Goal: Task Accomplishment & Management: Manage account settings

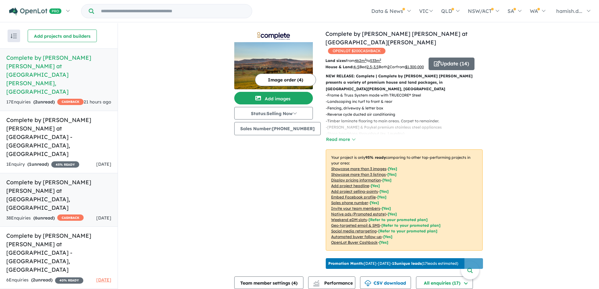
click at [68, 214] on div "38 Enquir ies ( 6 unread) CASHBACK" at bounding box center [44, 218] width 77 height 8
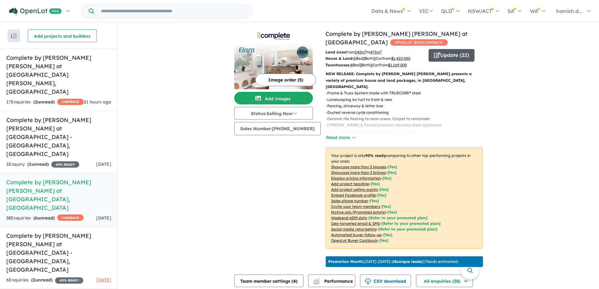
click at [446, 50] on button "Update ( 22 )" at bounding box center [451, 55] width 46 height 13
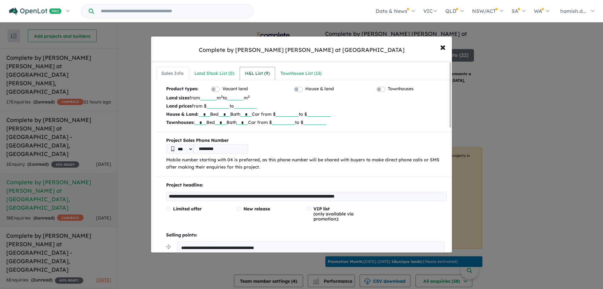
click at [270, 71] on link "H&L List ( 9 )" at bounding box center [258, 73] width 36 height 13
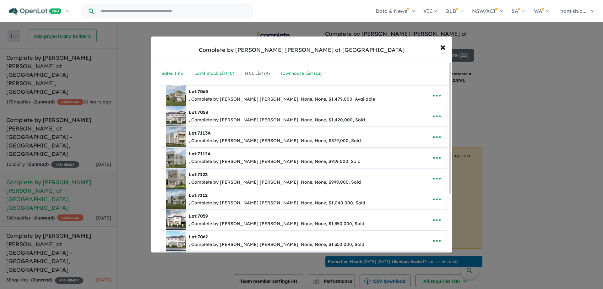
click at [249, 95] on div "Lot: 7065" at bounding box center [282, 92] width 186 height 8
click at [441, 94] on button "button" at bounding box center [436, 95] width 19 height 14
click at [427, 107] on link "Edit" at bounding box center [423, 111] width 47 height 14
select select "**"
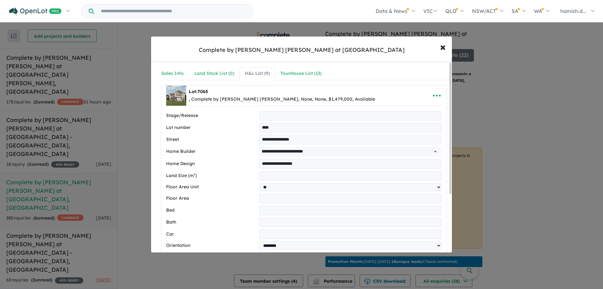
type input "**********"
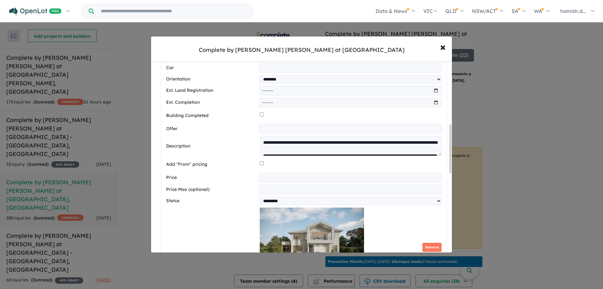
scroll to position [251, 0]
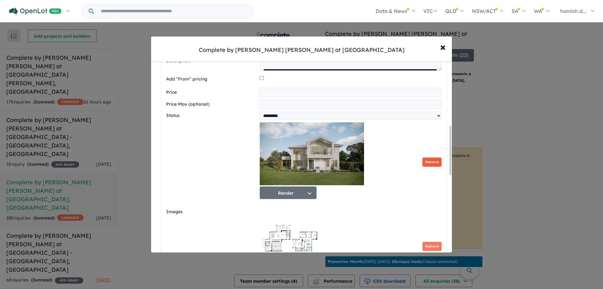
click at [438, 164] on button "Remove" at bounding box center [432, 161] width 19 height 9
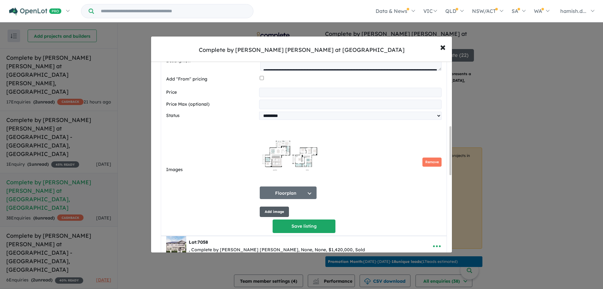
click at [274, 215] on button "Add image" at bounding box center [274, 211] width 29 height 10
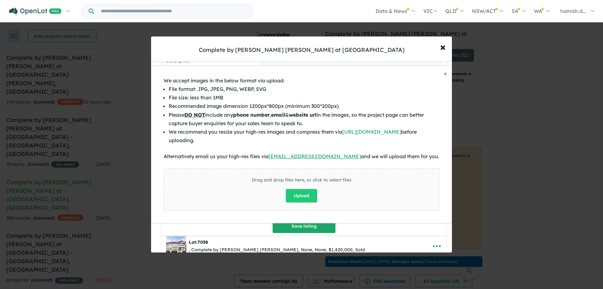
scroll to position [394, 0]
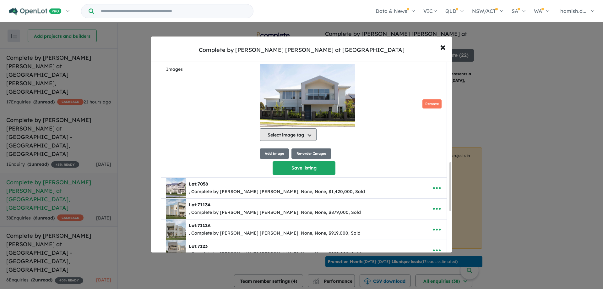
click at [299, 140] on button "Select image tag" at bounding box center [288, 134] width 57 height 13
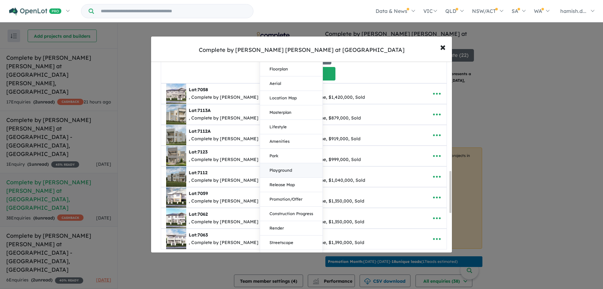
scroll to position [551, 0]
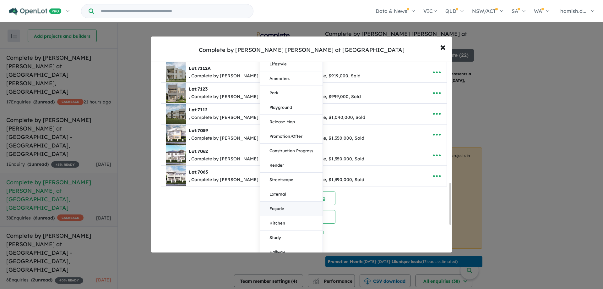
click at [285, 214] on button "Façade" at bounding box center [291, 208] width 63 height 14
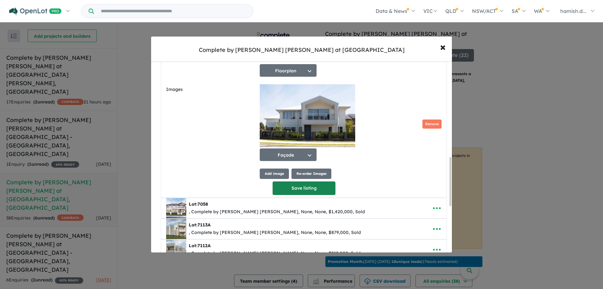
click at [301, 194] on button "Save listing" at bounding box center [304, 188] width 63 height 14
select select "**"
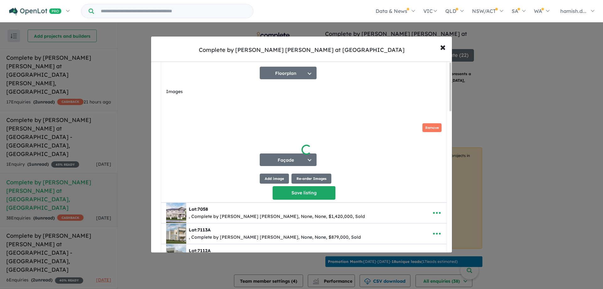
scroll to position [0, 0]
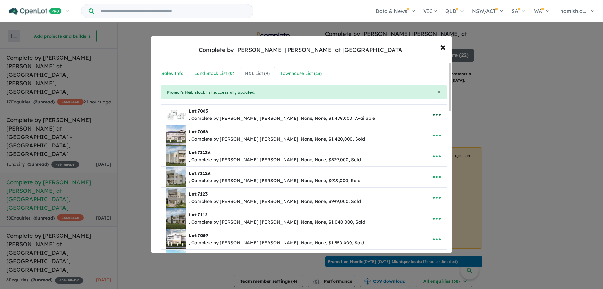
click at [435, 113] on icon "button" at bounding box center [436, 114] width 9 height 9
click at [432, 120] on button "button" at bounding box center [436, 114] width 19 height 14
click at [438, 113] on icon "button" at bounding box center [436, 114] width 9 height 9
click at [435, 127] on link "Edit" at bounding box center [423, 130] width 47 height 14
select select "**"
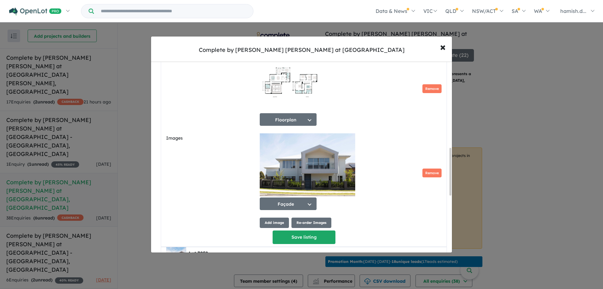
scroll to position [346, 0]
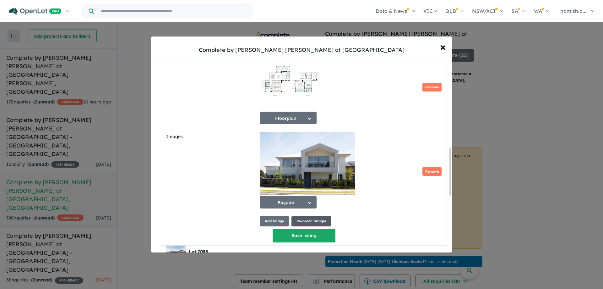
click at [305, 223] on button "Re-order Images" at bounding box center [312, 221] width 40 height 10
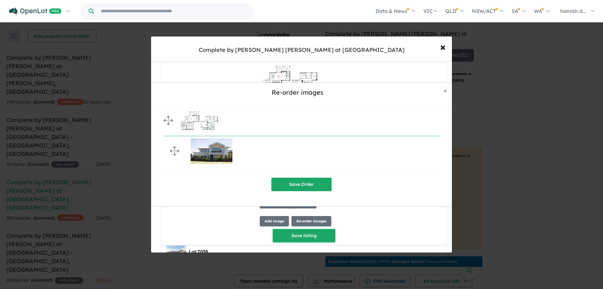
drag, startPoint x: 167, startPoint y: 153, endPoint x: 165, endPoint y: 128, distance: 24.9
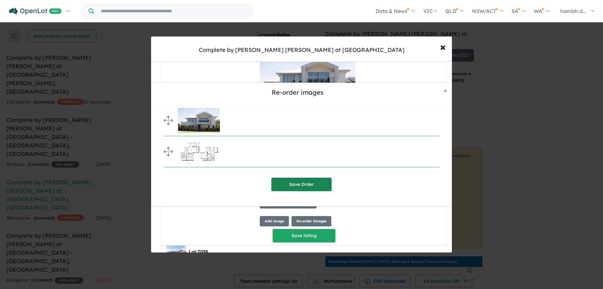
click at [313, 184] on button "Save Order" at bounding box center [302, 185] width 60 height 14
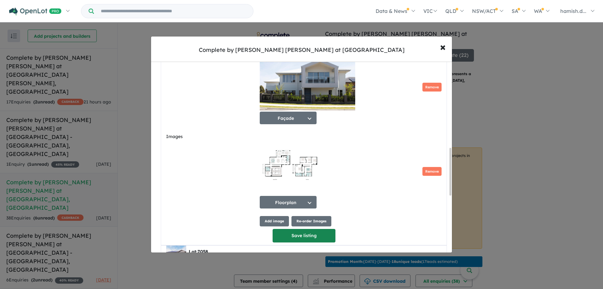
click at [306, 237] on button "Save listing" at bounding box center [304, 236] width 63 height 14
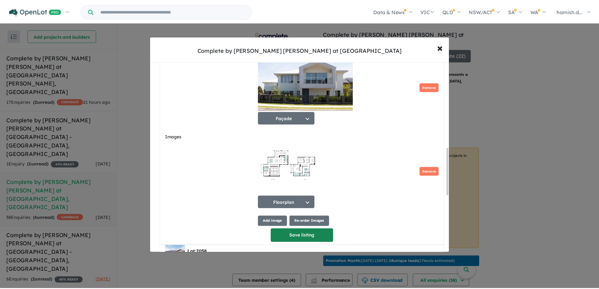
scroll to position [0, 0]
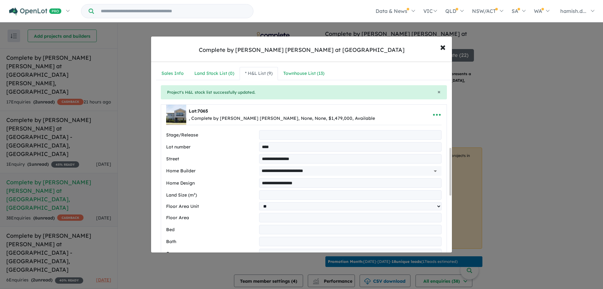
select select "**"
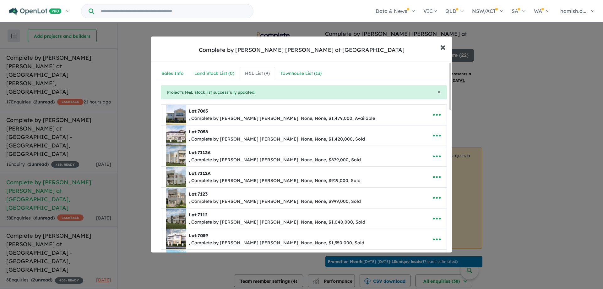
drag, startPoint x: 441, startPoint y: 49, endPoint x: 453, endPoint y: 41, distance: 15.0
click at [441, 49] on span "×" at bounding box center [443, 47] width 6 height 14
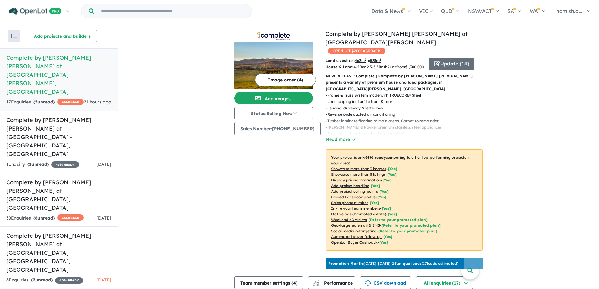
click at [257, 64] on img at bounding box center [273, 65] width 79 height 47
